Goal: Register for event/course

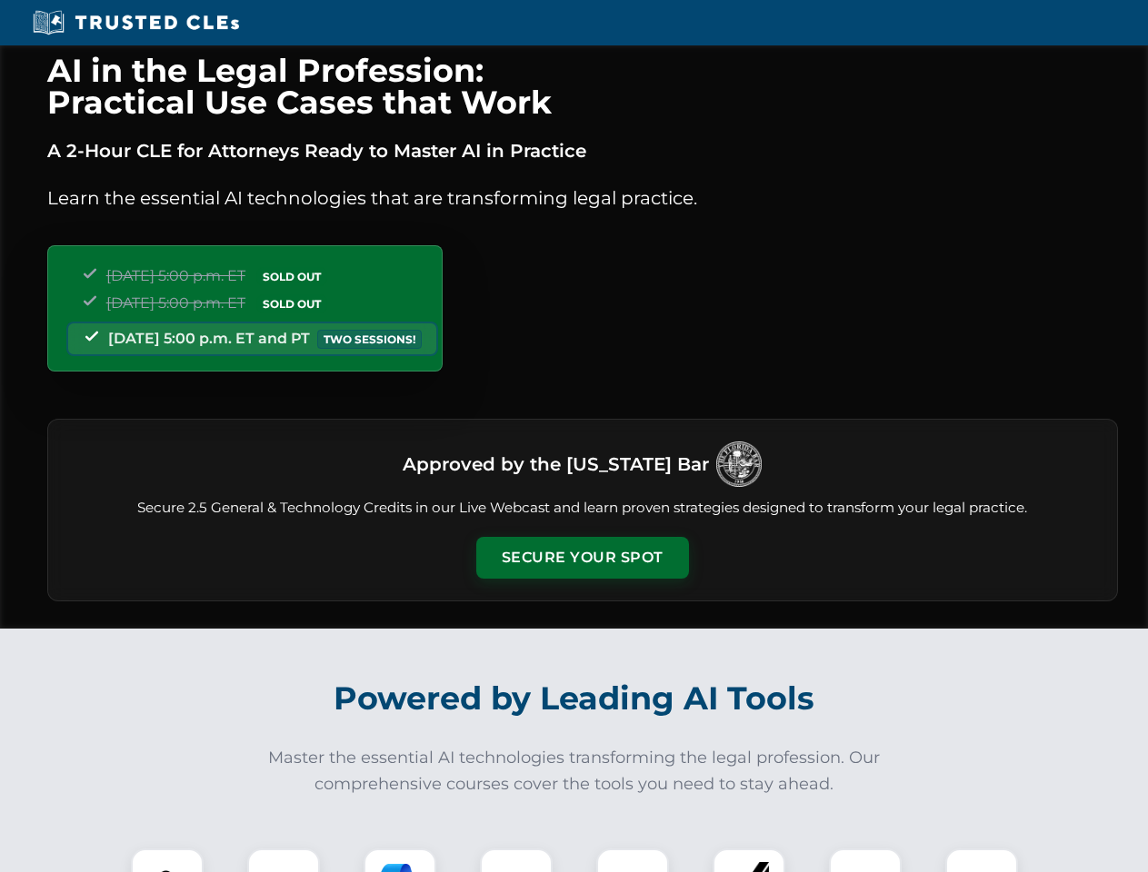
click at [582, 558] on button "Secure Your Spot" at bounding box center [582, 558] width 213 height 42
click at [167, 861] on img at bounding box center [167, 885] width 53 height 53
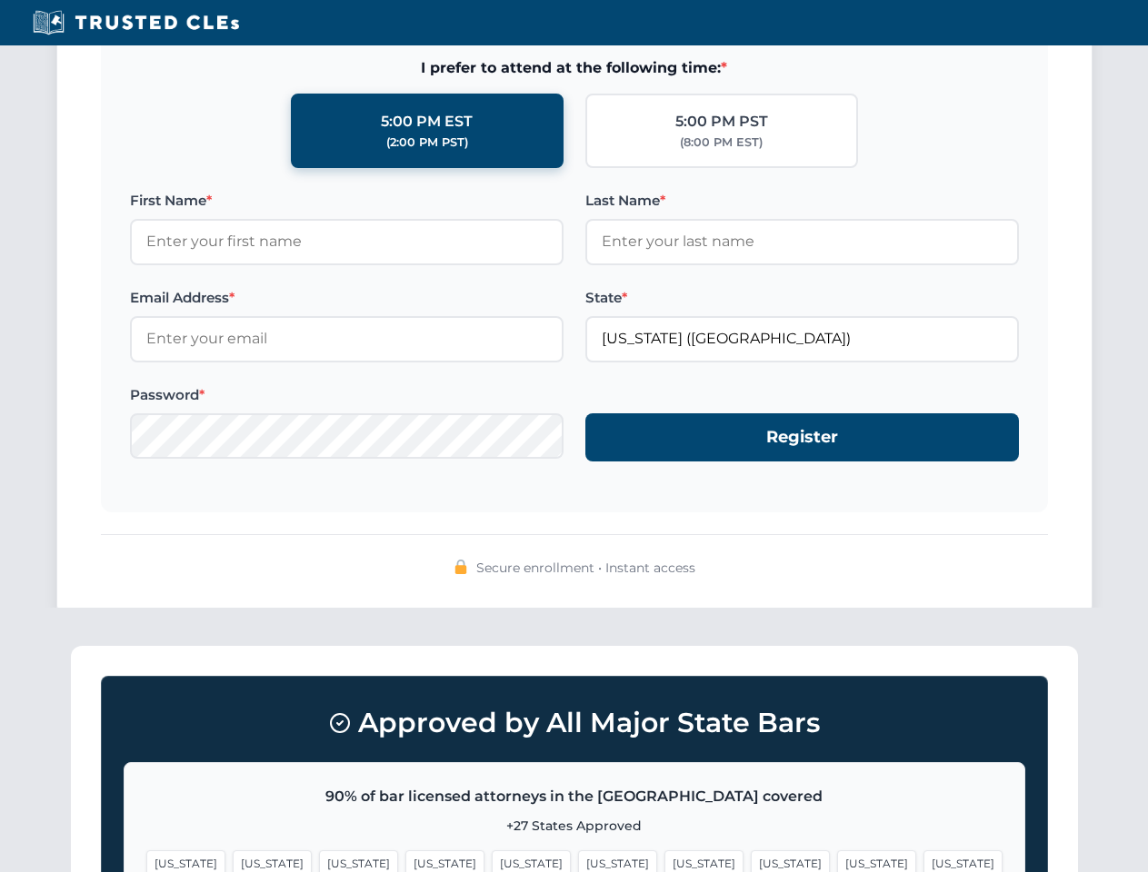
click at [837, 861] on span "[US_STATE]" at bounding box center [876, 864] width 79 height 26
